Goal: Task Accomplishment & Management: Manage account settings

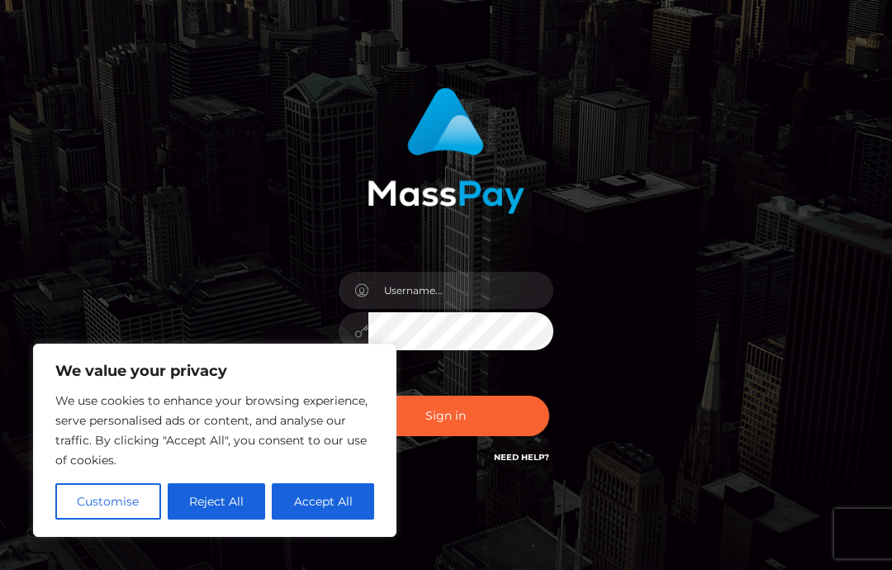
scroll to position [97, 0]
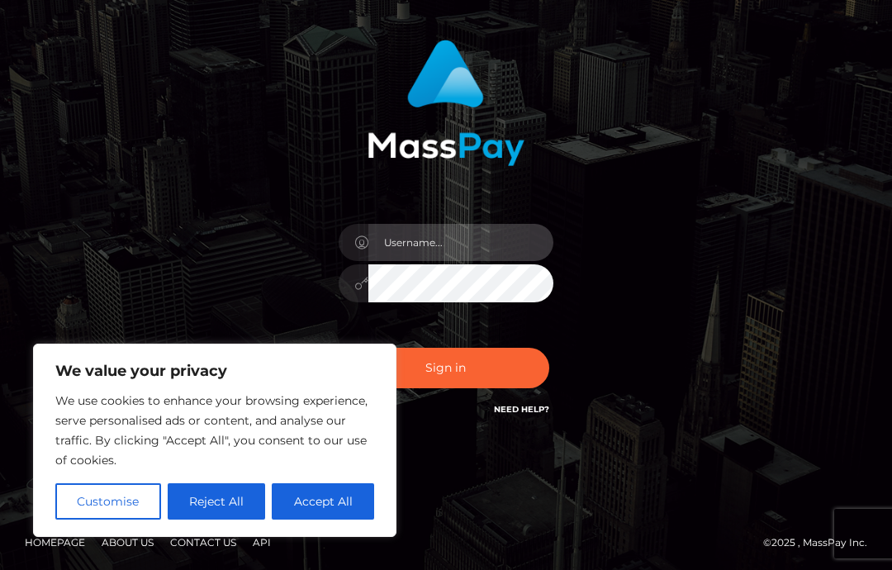
click at [437, 254] on input "text" at bounding box center [460, 242] width 185 height 37
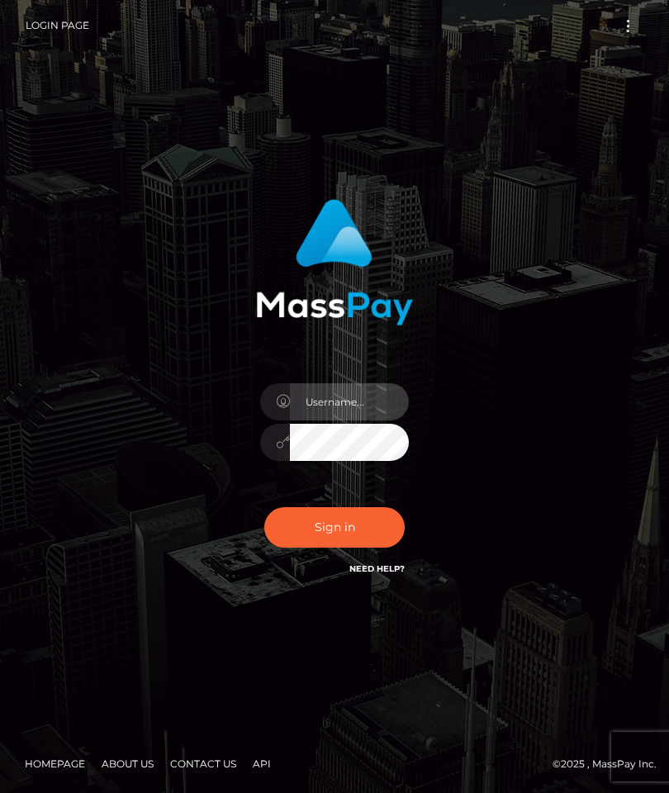
click at [331, 420] on input "text" at bounding box center [349, 401] width 119 height 37
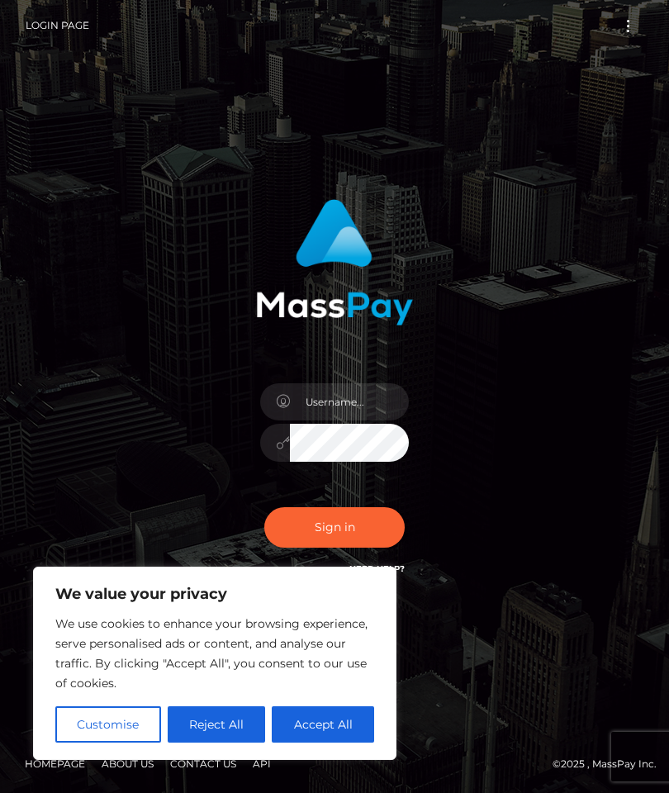
scroll to position [66, 0]
type input "sugarbabybella444@gmail.com"
click at [307, 512] on button "Sign in" at bounding box center [334, 527] width 140 height 40
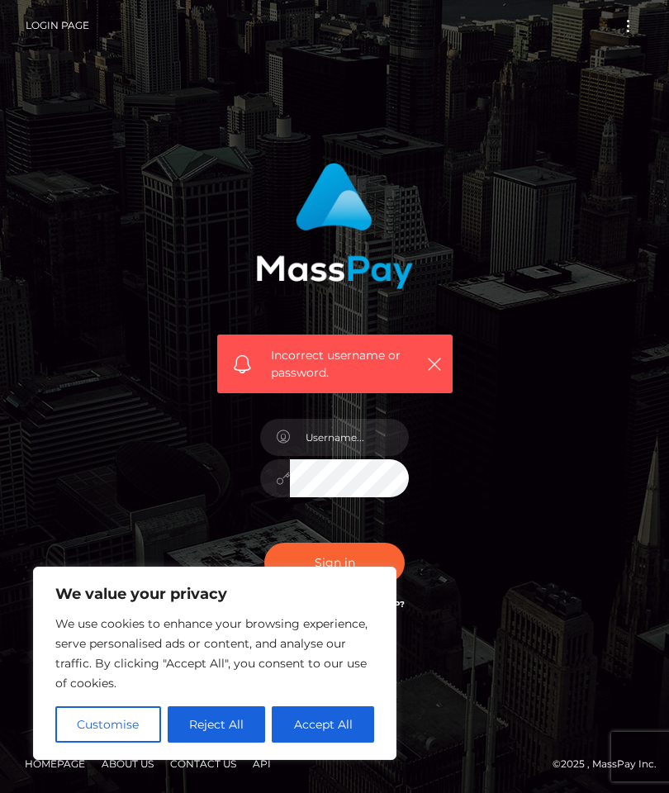
click at [329, 456] on input "text" at bounding box center [349, 437] width 119 height 37
type input "sugarbabybella444@gmail.com"
click at [324, 543] on button "Sign in" at bounding box center [334, 563] width 140 height 40
